Goal: Find specific page/section: Find specific page/section

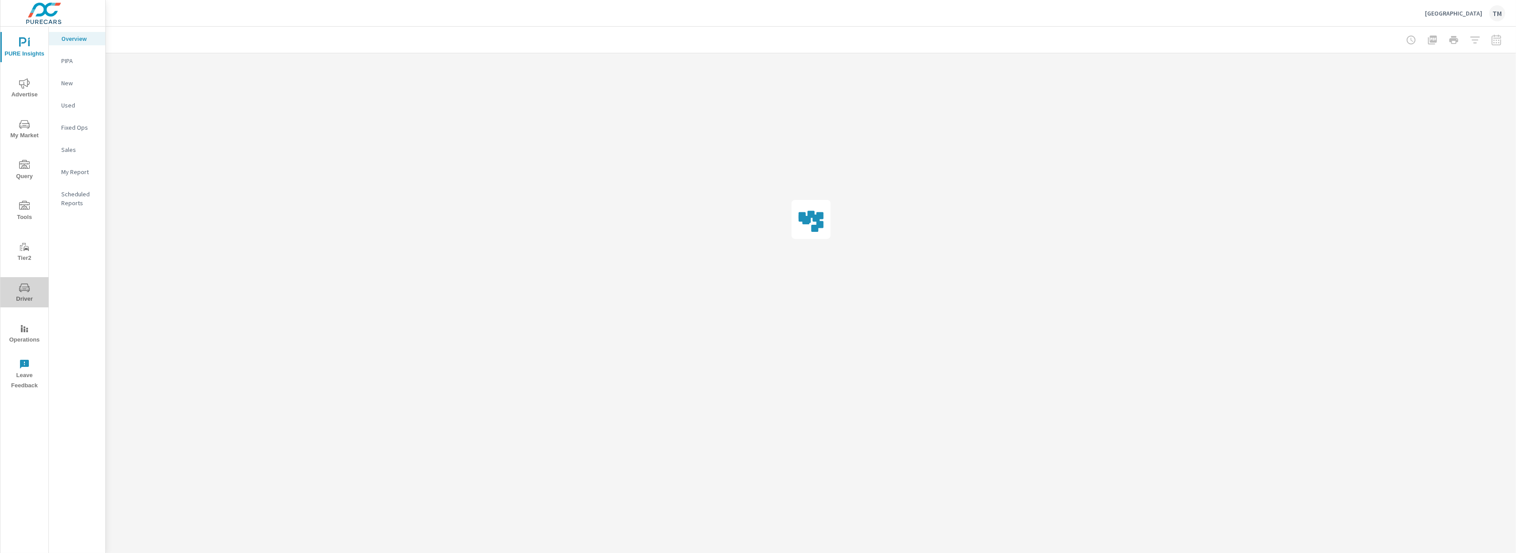
click at [23, 278] on button "Driver" at bounding box center [24, 292] width 48 height 30
